Goal: Information Seeking & Learning: Find specific page/section

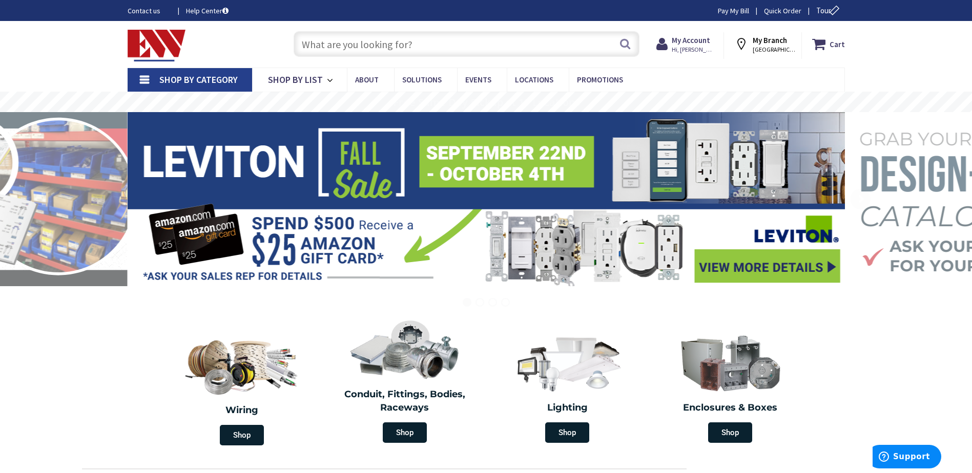
click at [351, 44] on input "text" at bounding box center [466, 44] width 346 height 26
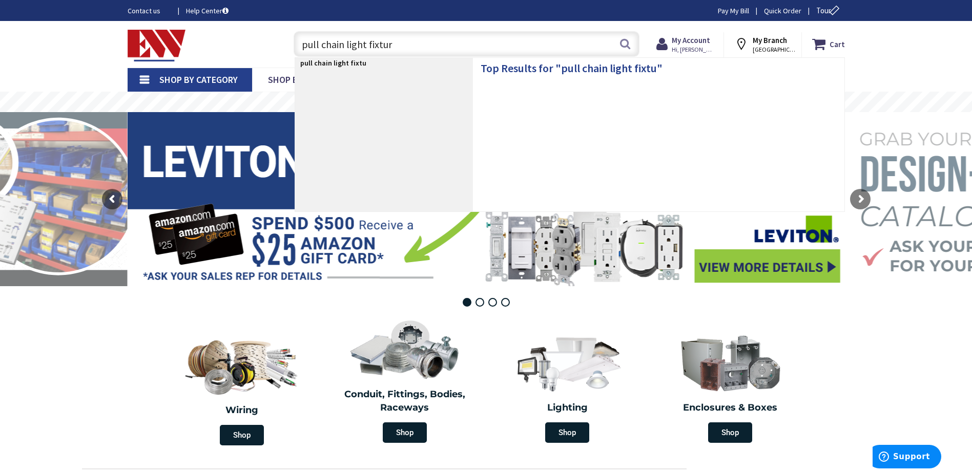
type input "pull chain light fixture"
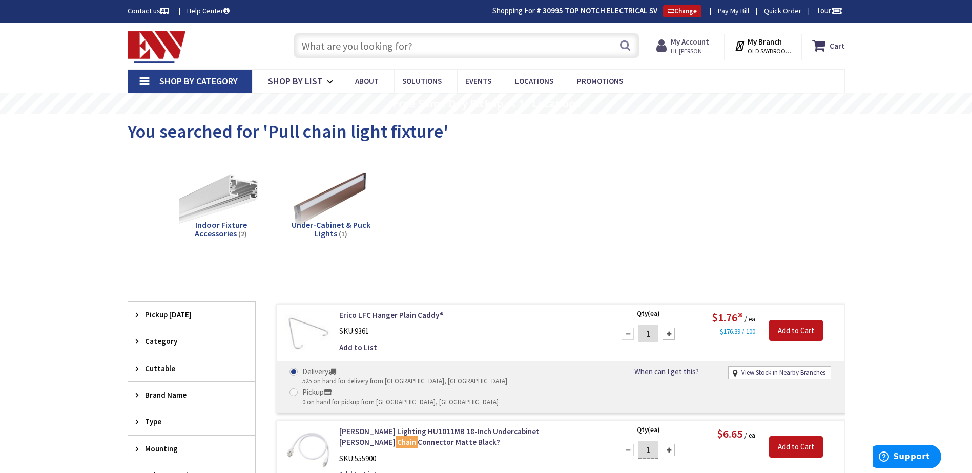
click at [704, 47] on strong "My Account" at bounding box center [689, 42] width 38 height 10
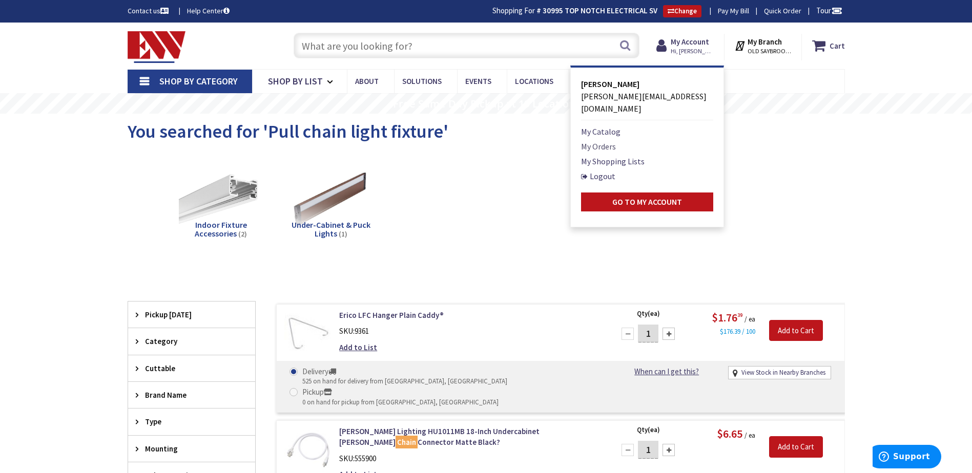
click at [597, 140] on link "My Orders" at bounding box center [598, 146] width 35 height 12
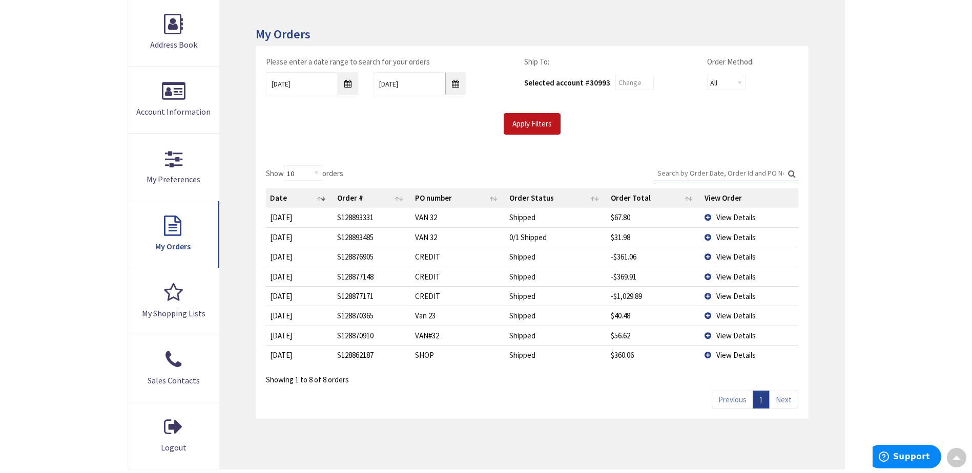
scroll to position [155, 0]
click at [347, 79] on input "9/24/2025" at bounding box center [312, 82] width 92 height 23
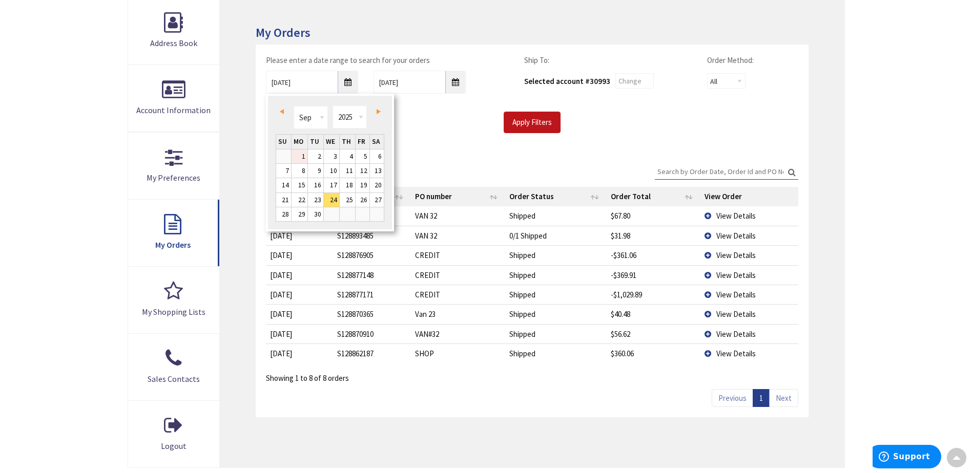
click at [299, 156] on link "1" at bounding box center [299, 157] width 16 height 14
type input "09/01/2025"
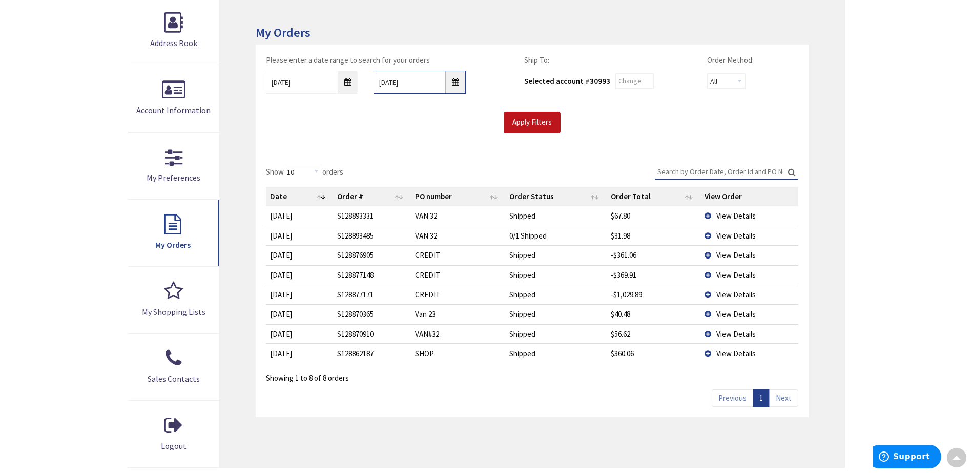
click at [455, 82] on input "10/1/2025" at bounding box center [419, 82] width 92 height 23
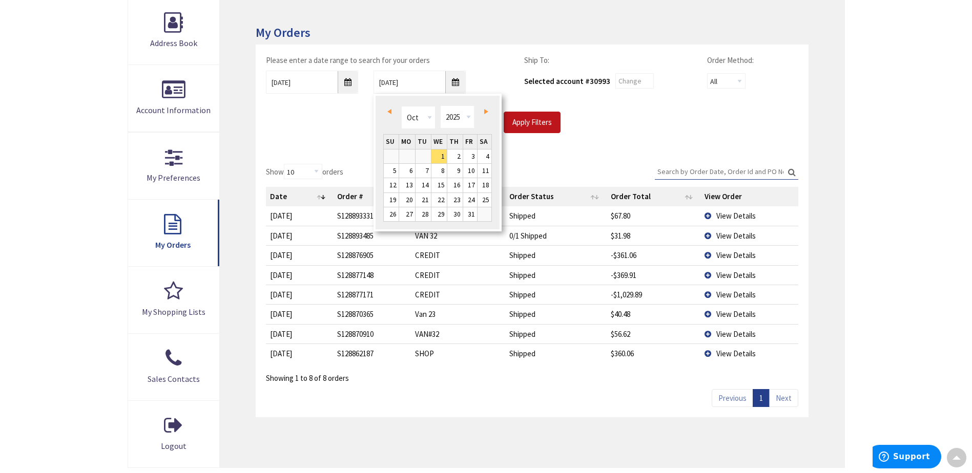
click at [394, 111] on link "Prev" at bounding box center [391, 111] width 14 height 14
click at [485, 110] on span "Next" at bounding box center [486, 111] width 4 height 5
click at [461, 182] on link "18" at bounding box center [454, 185] width 15 height 14
type input "09/18/2025"
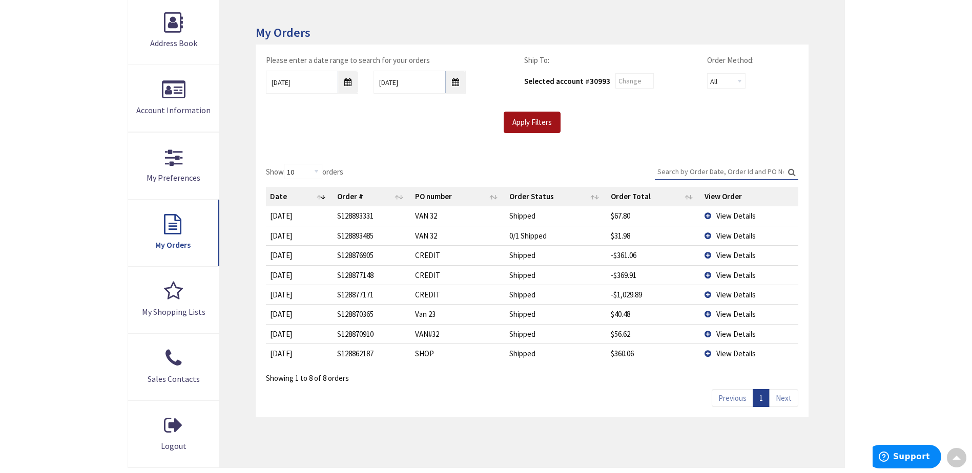
click at [527, 127] on input "Apply Filters" at bounding box center [531, 123] width 57 height 22
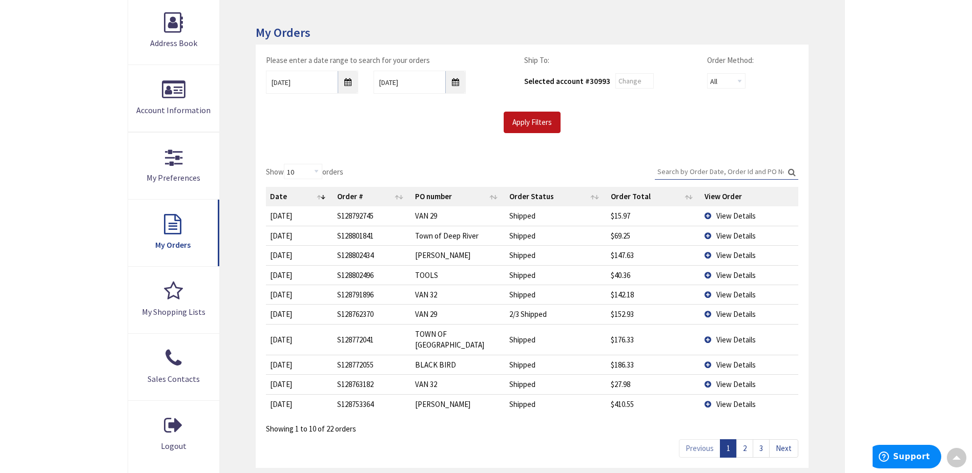
click at [751, 440] on link "2" at bounding box center [744, 448] width 17 height 18
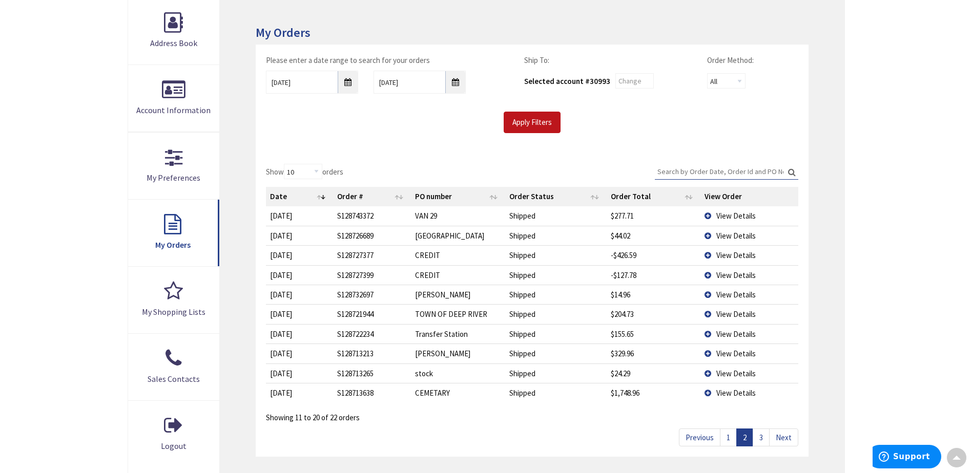
click at [758, 442] on link "3" at bounding box center [760, 438] width 17 height 18
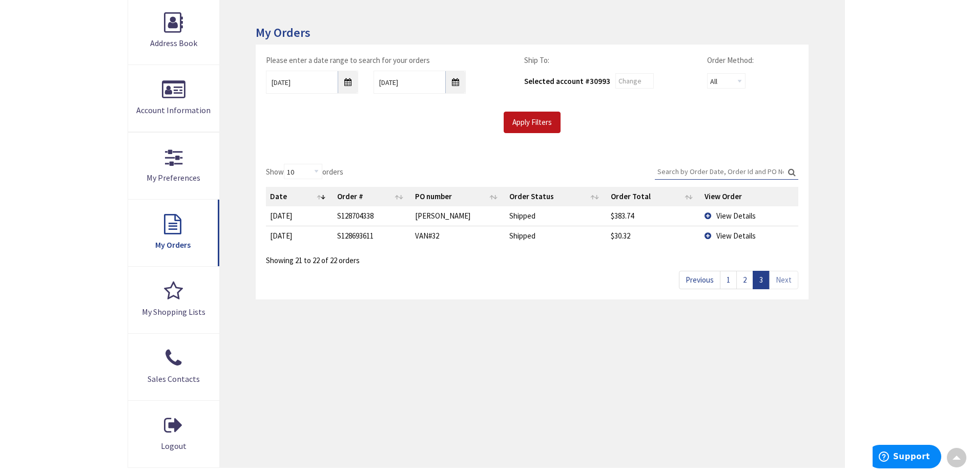
click at [740, 282] on link "2" at bounding box center [744, 280] width 17 height 18
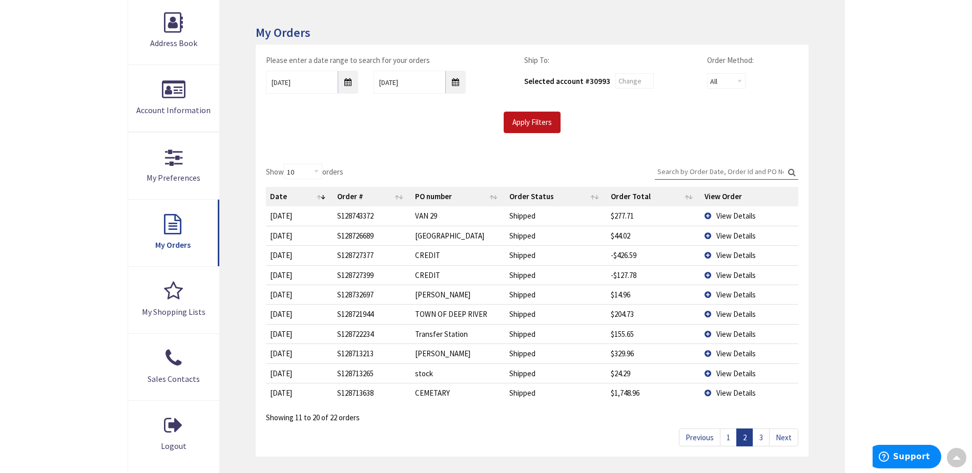
click at [731, 218] on span "View Details" at bounding box center [735, 216] width 39 height 10
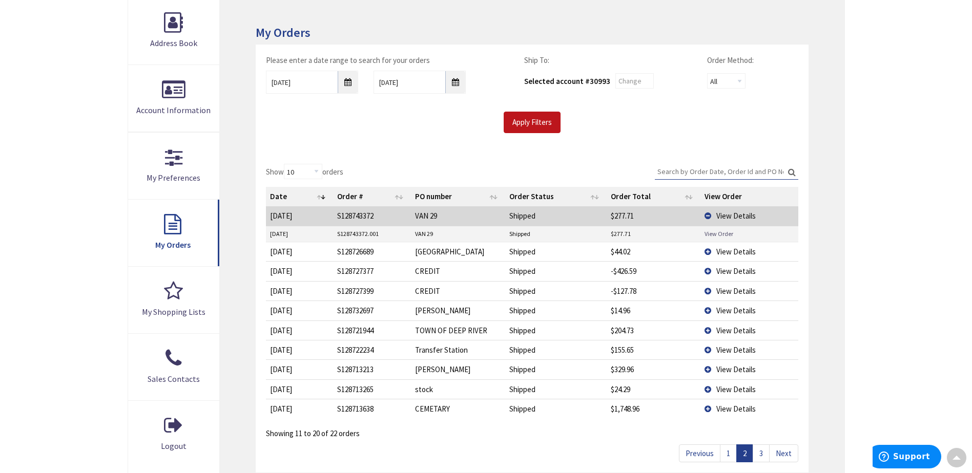
click at [725, 237] on link "View Order" at bounding box center [718, 233] width 29 height 9
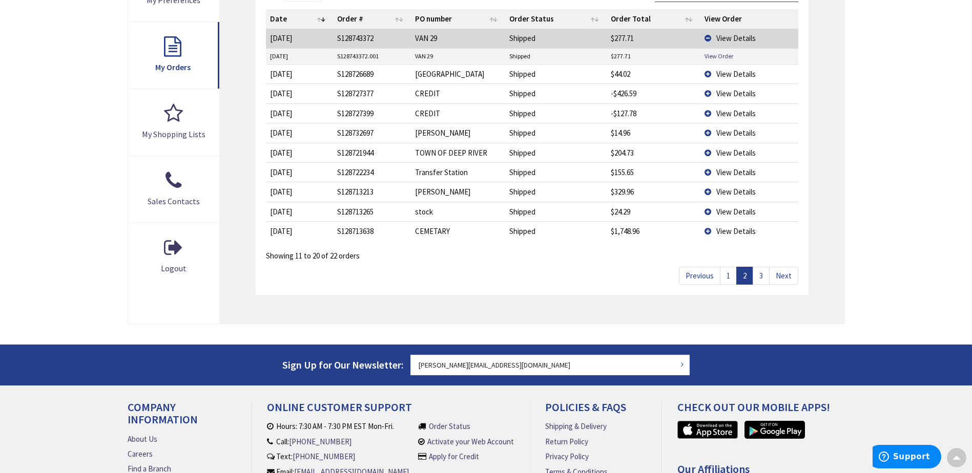
scroll to position [0, 0]
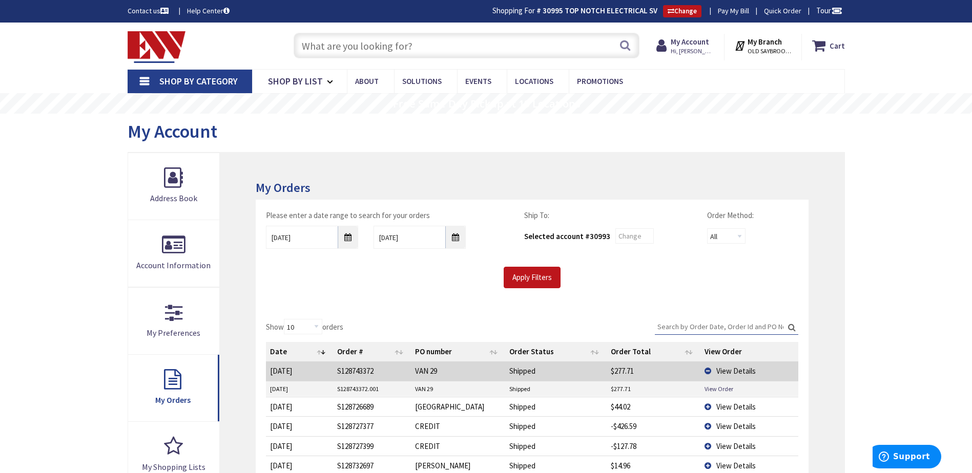
click at [344, 53] on input "text" at bounding box center [466, 46] width 346 height 26
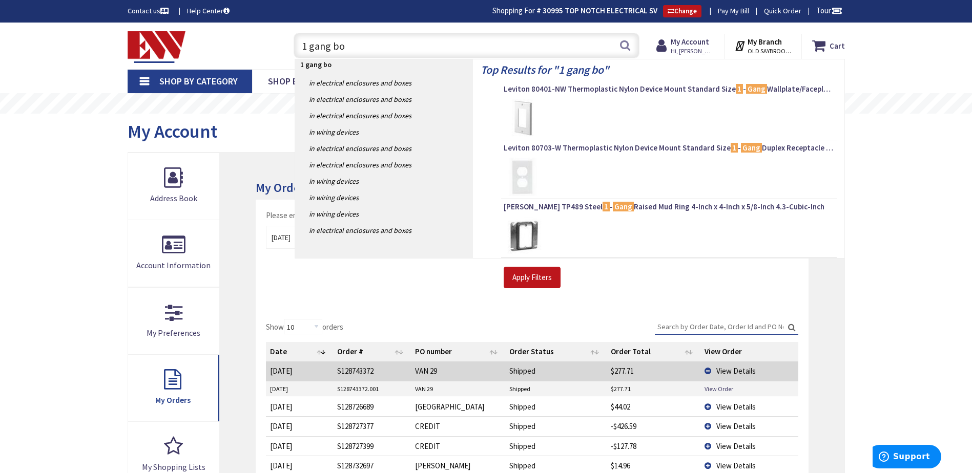
type input "1 gang box"
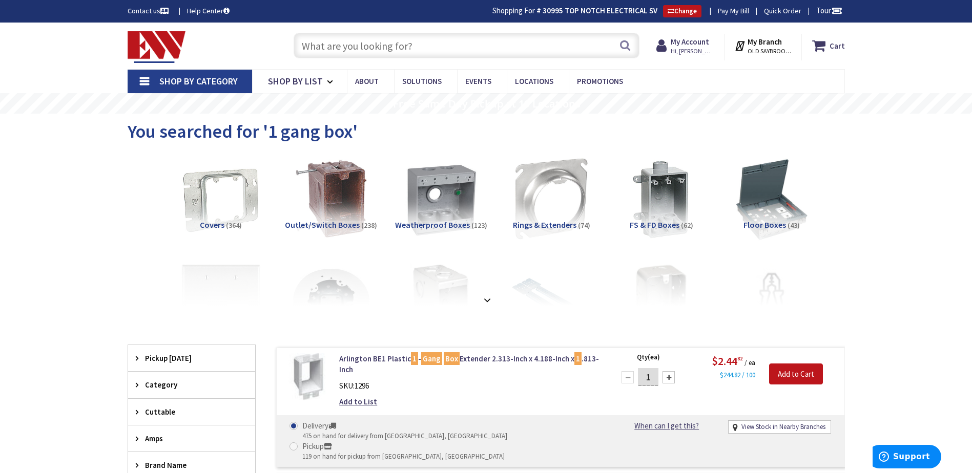
click at [326, 38] on input "text" at bounding box center [466, 46] width 346 height 26
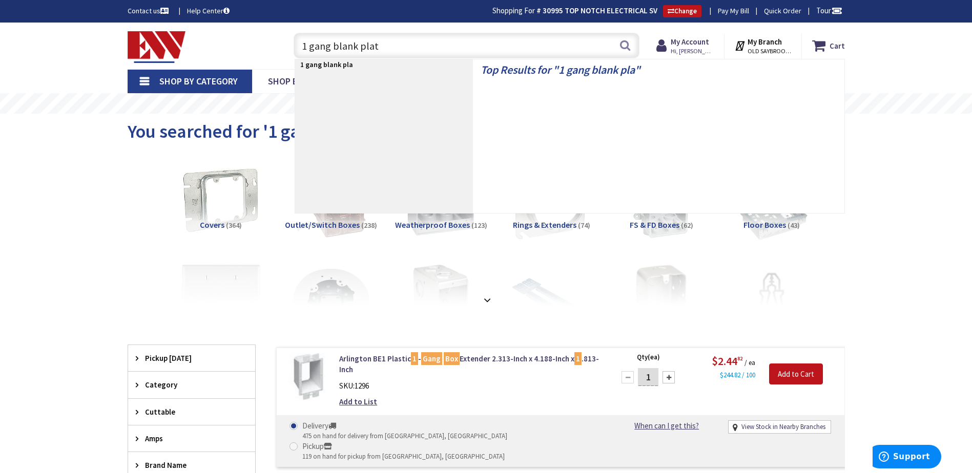
type input "1 gang blank plate"
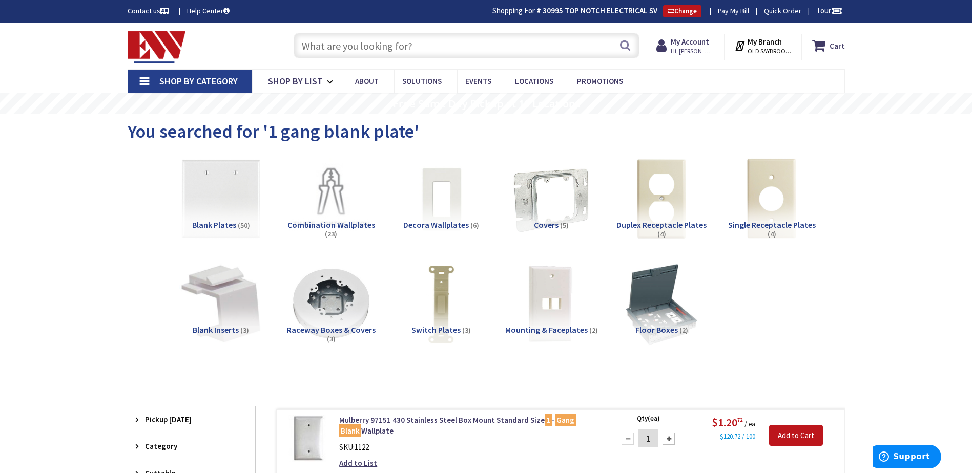
click at [302, 48] on input "text" at bounding box center [466, 46] width 346 height 26
